Goal: Information Seeking & Learning: Find specific fact

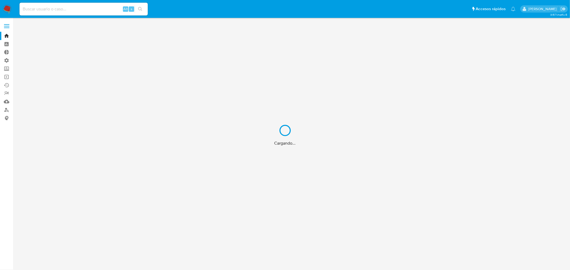
click at [66, 5] on div "Cargando..." at bounding box center [285, 135] width 570 height 270
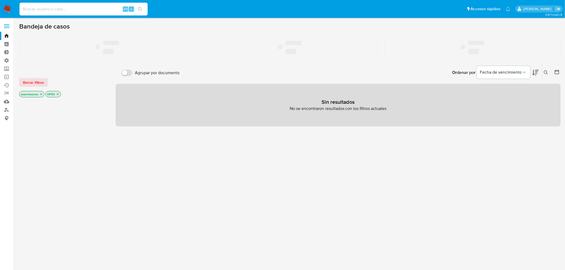
click at [66, 7] on input at bounding box center [84, 9] width 128 height 7
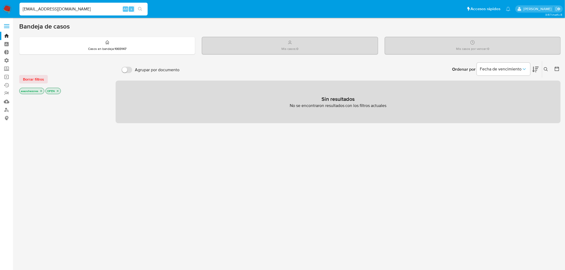
type input "[EMAIL_ADDRESS][DOMAIN_NAME]"
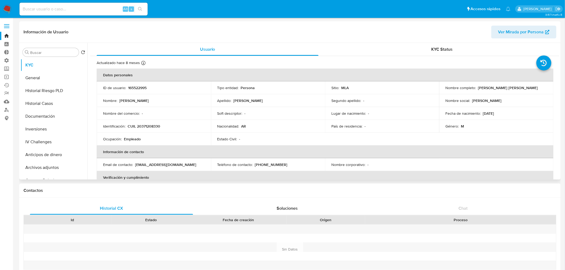
select select "10"
click at [47, 83] on button "General" at bounding box center [52, 78] width 63 height 13
